Goal: Use online tool/utility: Utilize a website feature to perform a specific function

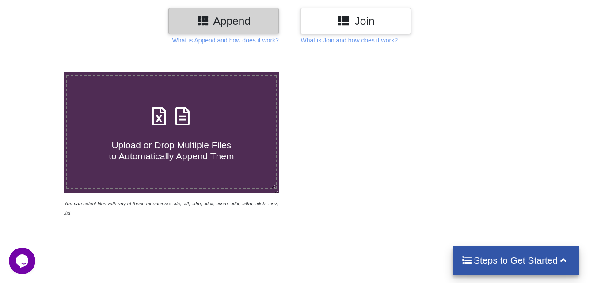
scroll to position [118, 0]
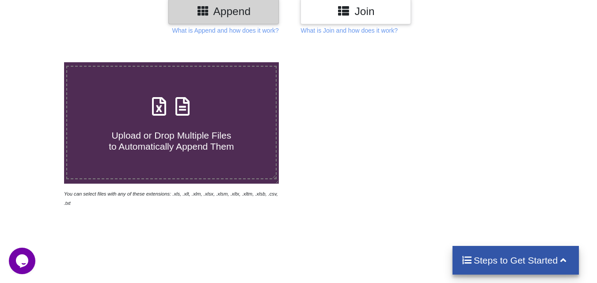
click at [166, 145] on span "Upload or Drop Multiple Files to Automatically Append Them" at bounding box center [171, 140] width 125 height 21
click at [40, 62] on input "Upload or Drop Multiple Files to Automatically Append Them" at bounding box center [40, 62] width 0 height 0
type input "C:\fakepath\INSPECTION REPORT Of Lashing Point 1-15.xlsx"
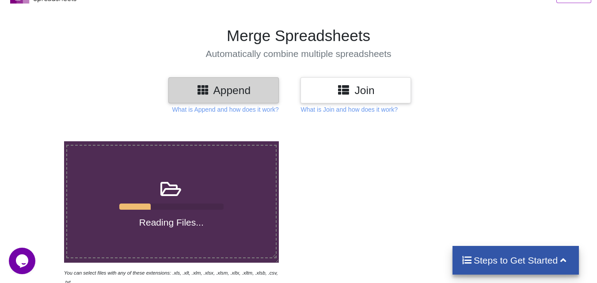
scroll to position [59, 0]
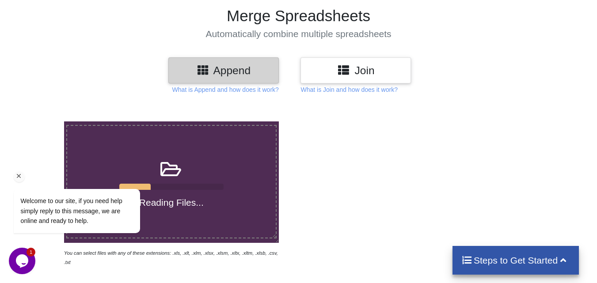
click at [19, 176] on icon "Chat attention grabber" at bounding box center [19, 176] width 8 height 8
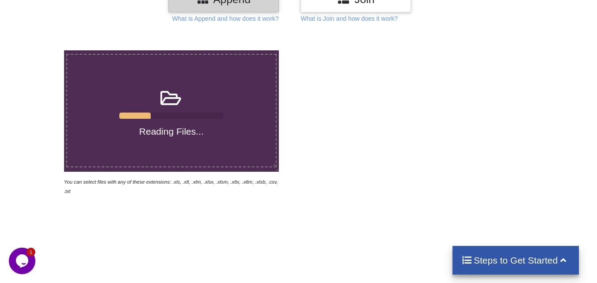
scroll to position [177, 0]
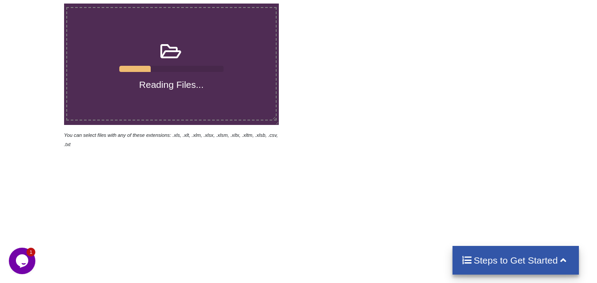
click at [167, 80] on h4 "Reading Files..." at bounding box center [171, 84] width 209 height 11
click at [40, 4] on input "Reading Files..." at bounding box center [40, 4] width 0 height 0
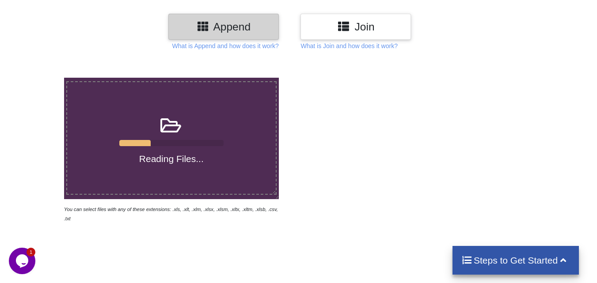
scroll to position [0, 0]
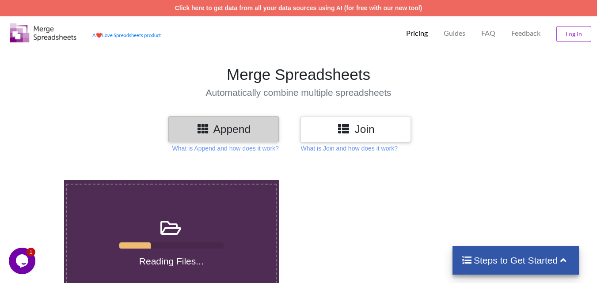
click at [245, 129] on h3 "Append" at bounding box center [223, 129] width 97 height 13
click at [346, 130] on icon at bounding box center [343, 128] width 13 height 11
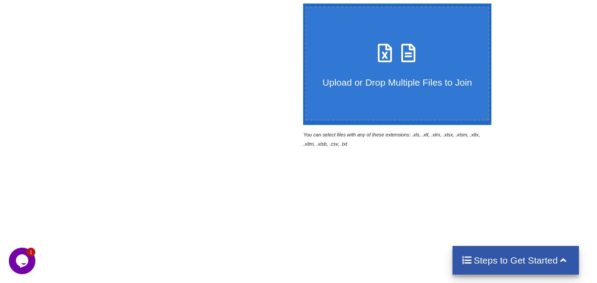
scroll to position [118, 0]
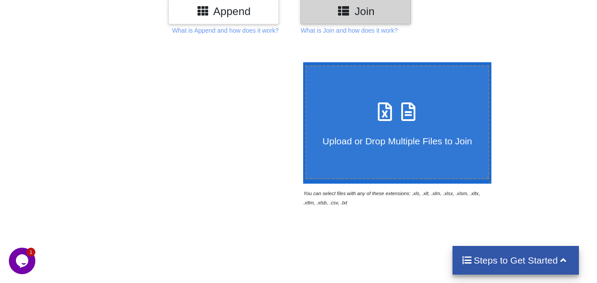
click at [373, 137] on span "Upload or Drop Multiple Files to Join" at bounding box center [397, 141] width 149 height 10
click at [301, 62] on input "Upload or Drop Multiple Files to Join" at bounding box center [301, 62] width 0 height 0
type input "C:\fakepath\INSPECTION REPORT Of Lashing Point 1-15.xlsx"
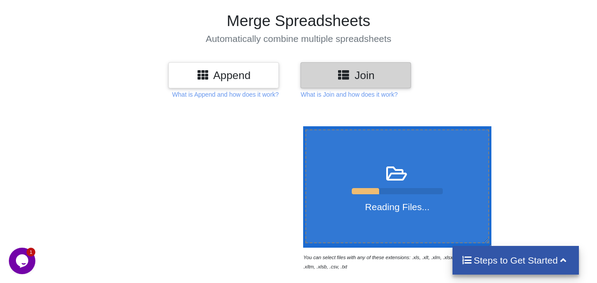
scroll to position [0, 0]
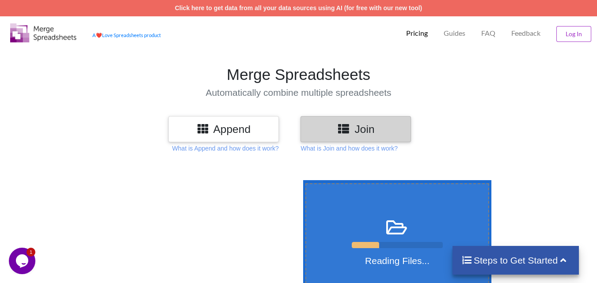
click at [387, 238] on span at bounding box center [397, 228] width 23 height 21
click at [301, 180] on input "Reading Files..." at bounding box center [301, 180] width 0 height 0
click at [408, 223] on div "Reading Files..." at bounding box center [397, 240] width 183 height 53
click at [301, 180] on input "Reading Files..." at bounding box center [301, 180] width 0 height 0
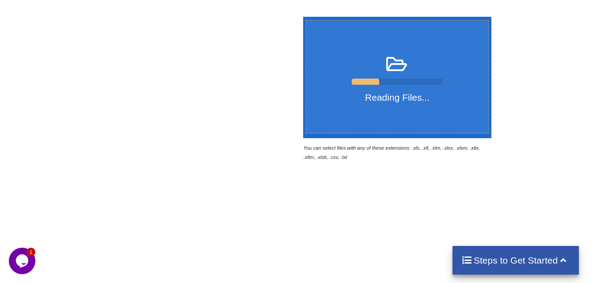
scroll to position [177, 0]
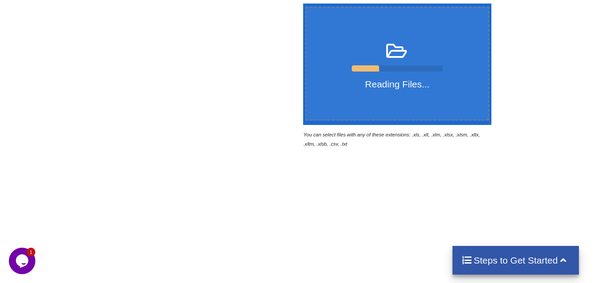
click at [518, 262] on h4 "Steps to Get Started" at bounding box center [515, 260] width 109 height 11
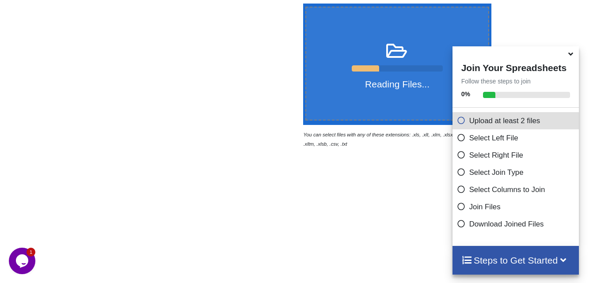
click at [458, 226] on icon at bounding box center [461, 223] width 9 height 8
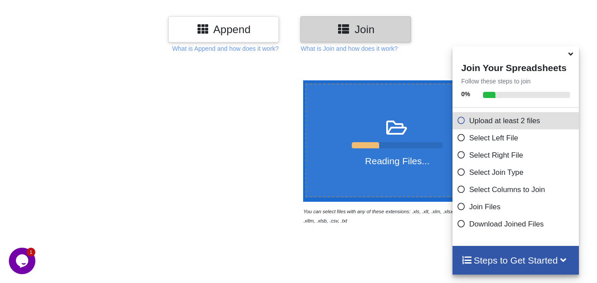
scroll to position [0, 0]
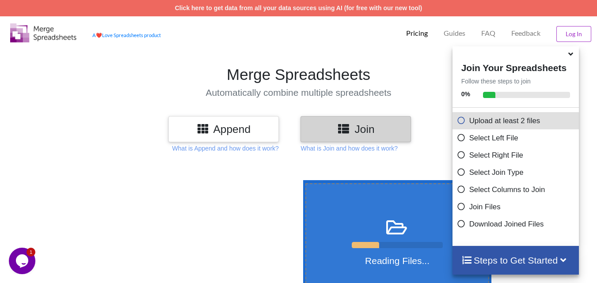
click at [573, 57] on icon at bounding box center [570, 53] width 9 height 8
